Goal: Transaction & Acquisition: Purchase product/service

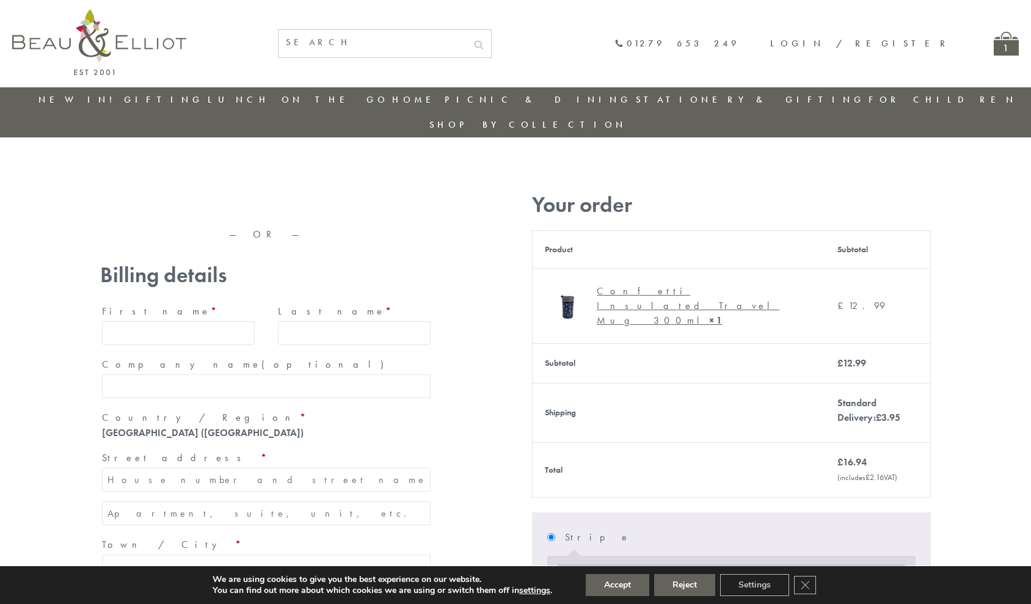
type input "maria33@yahoo.com"
type input "Maria"
type input "Williams"
type input "23, Scottsdale, Happytown"
type input "London"
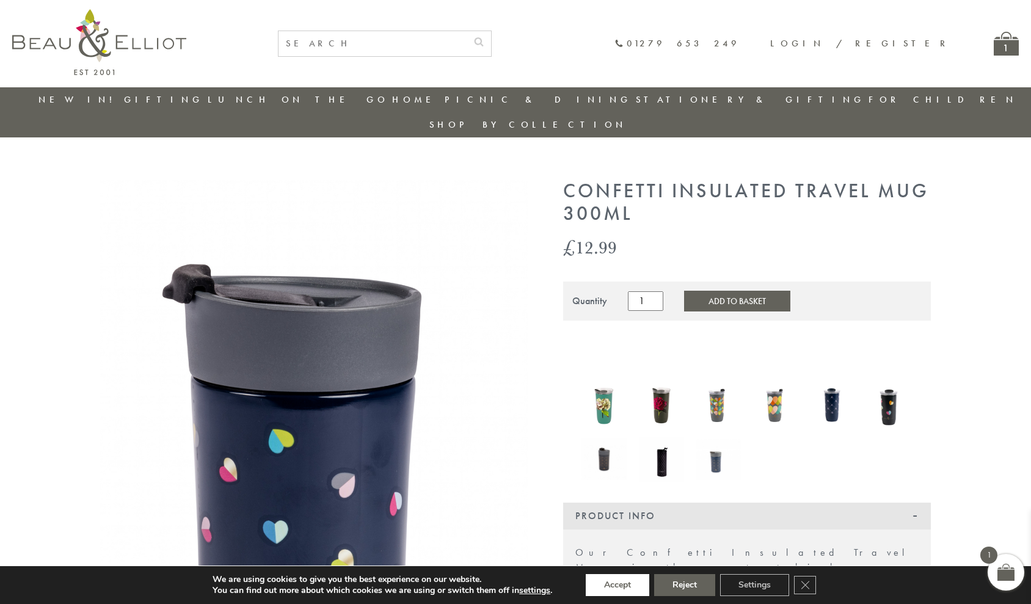
click at [618, 585] on button "Accept" at bounding box center [618, 585] width 64 height 22
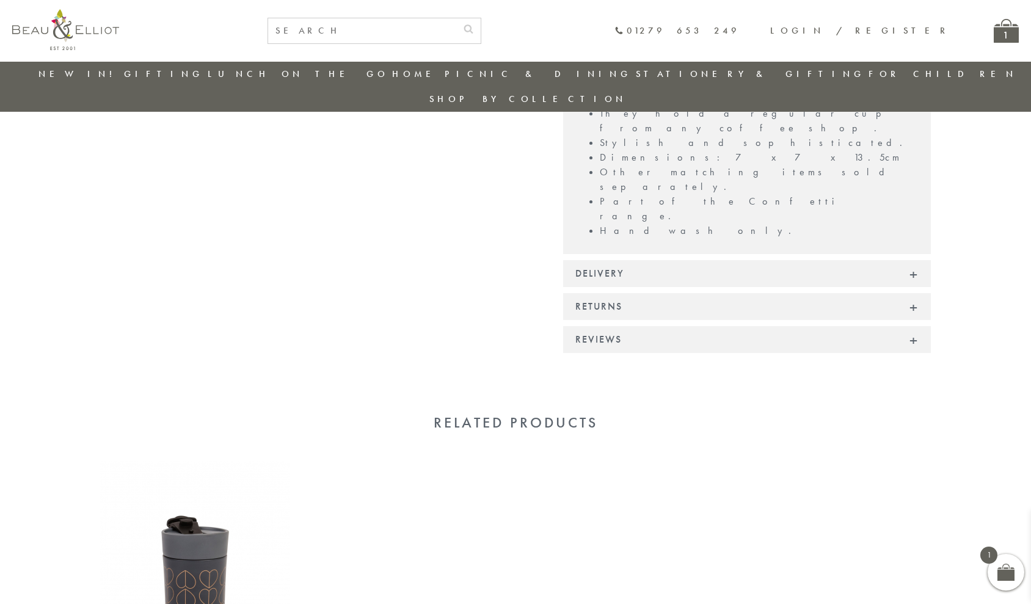
scroll to position [857, 0]
